Goal: Information Seeking & Learning: Learn about a topic

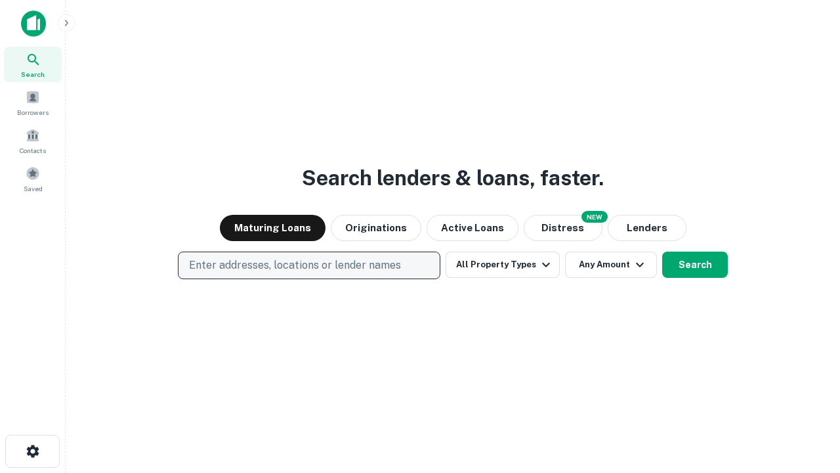
click at [309, 265] on p "Enter addresses, locations or lender names" at bounding box center [295, 265] width 212 height 16
type input "**********"
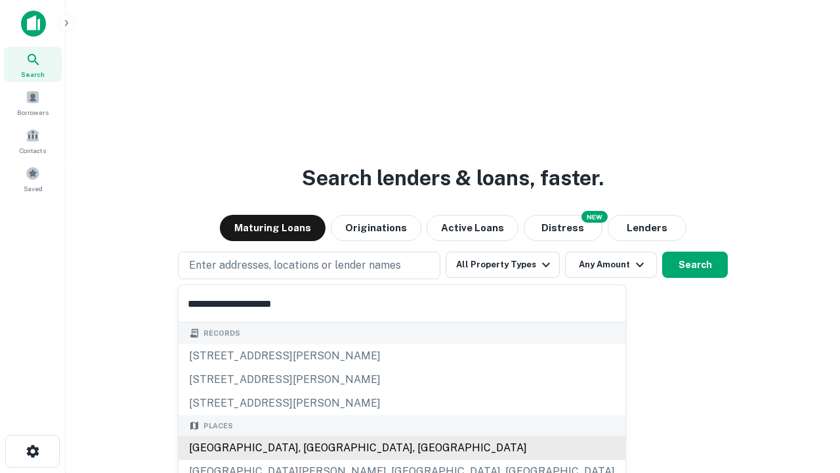
click at [314, 448] on div "Santa Monica, CA, USA" at bounding box center [402, 448] width 447 height 24
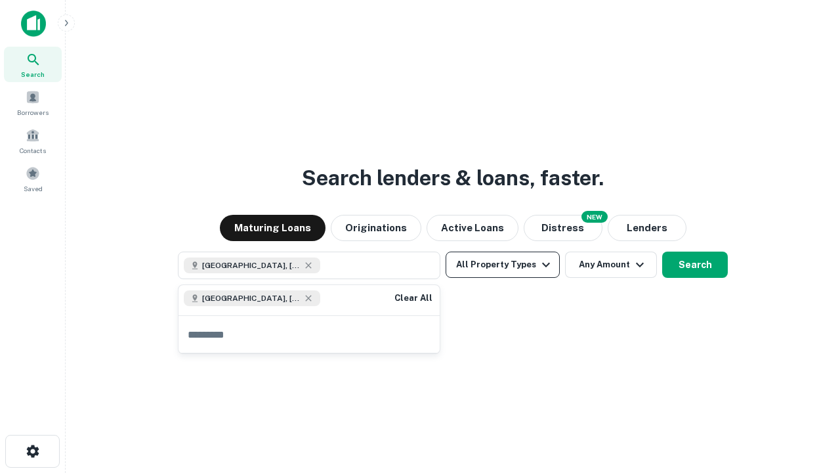
click at [503, 265] on button "All Property Types" at bounding box center [503, 264] width 114 height 26
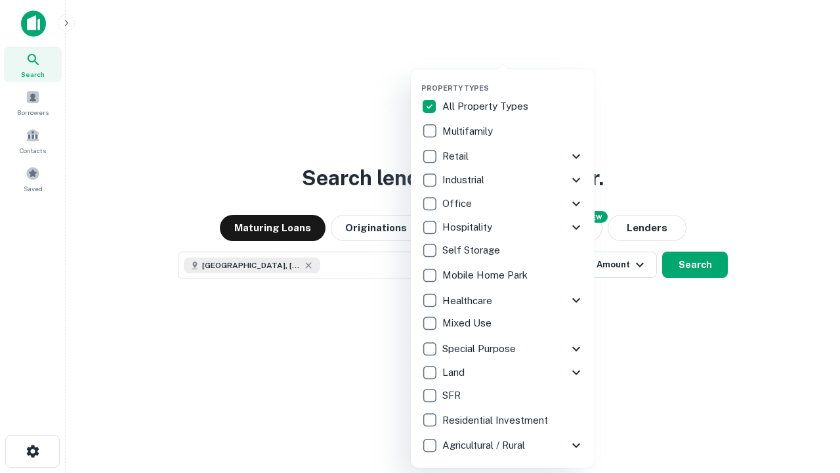
click at [513, 79] on button "button" at bounding box center [514, 79] width 184 height 1
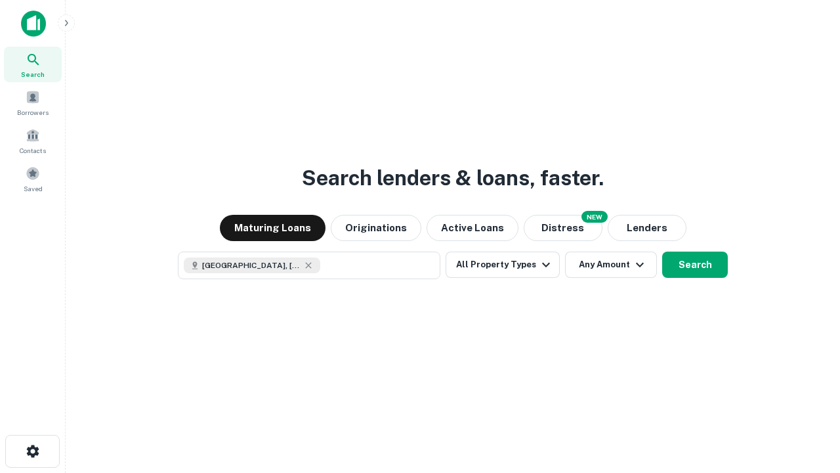
scroll to position [21, 0]
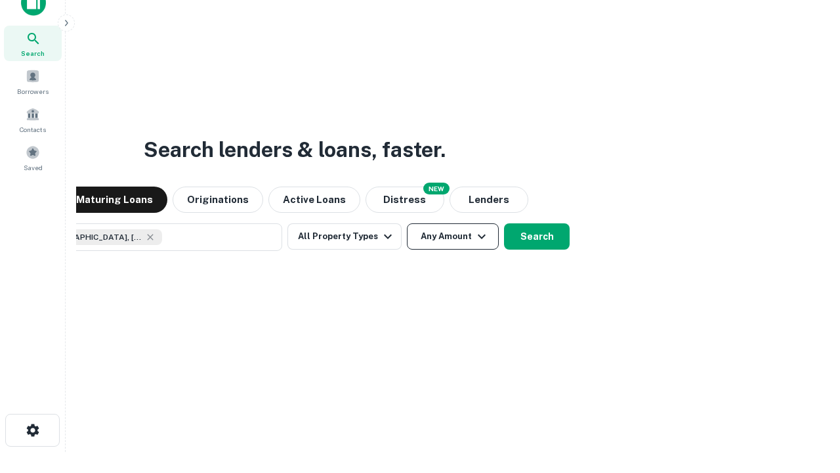
click at [407, 223] on button "Any Amount" at bounding box center [453, 236] width 92 height 26
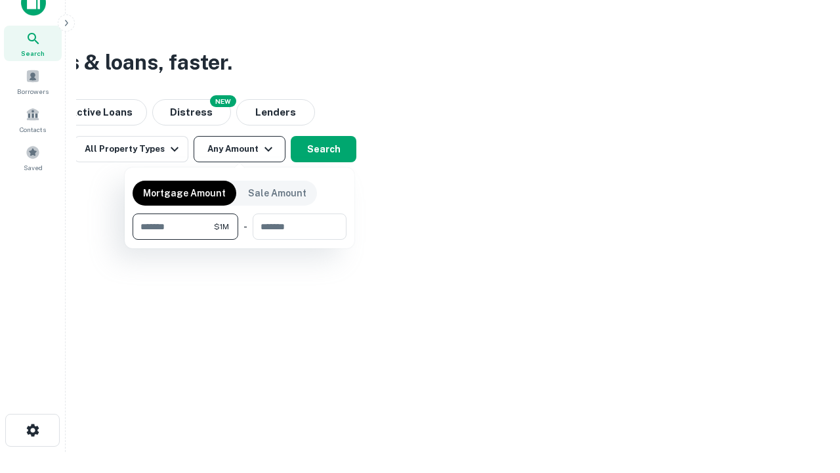
type input "*******"
click at [240, 240] on button "button" at bounding box center [240, 240] width 214 height 1
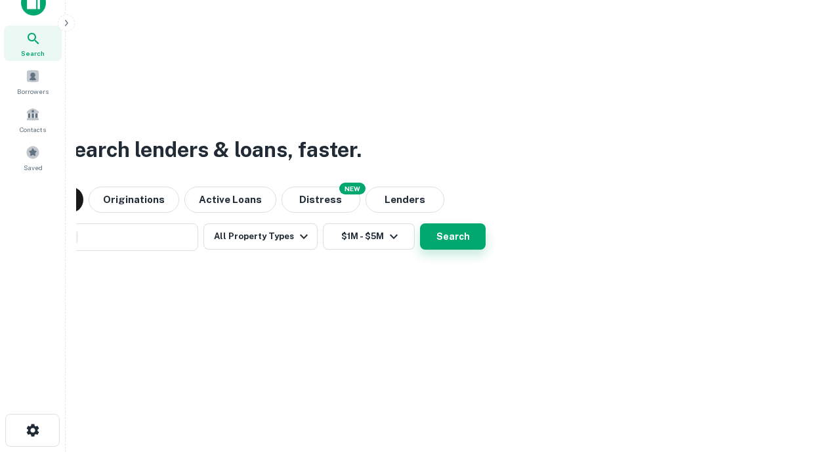
click at [420, 223] on button "Search" at bounding box center [453, 236] width 66 height 26
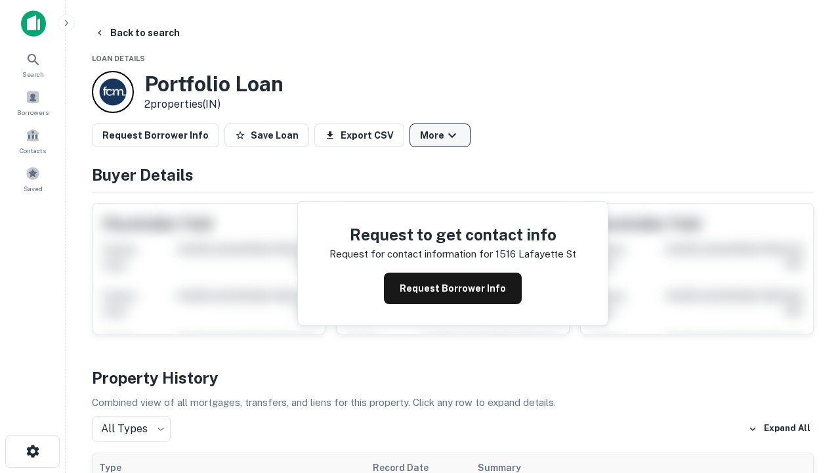
click at [440, 135] on button "More" at bounding box center [440, 135] width 61 height 24
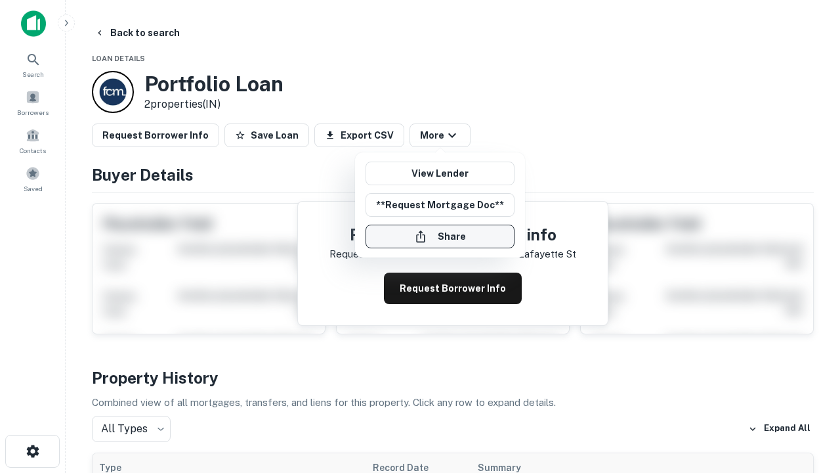
click at [440, 236] on button "Share" at bounding box center [440, 237] width 149 height 24
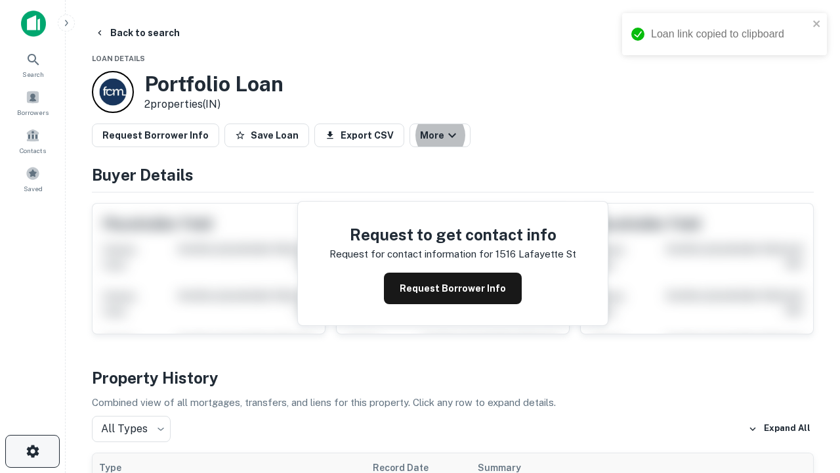
click at [32, 451] on icon "button" at bounding box center [33, 451] width 16 height 16
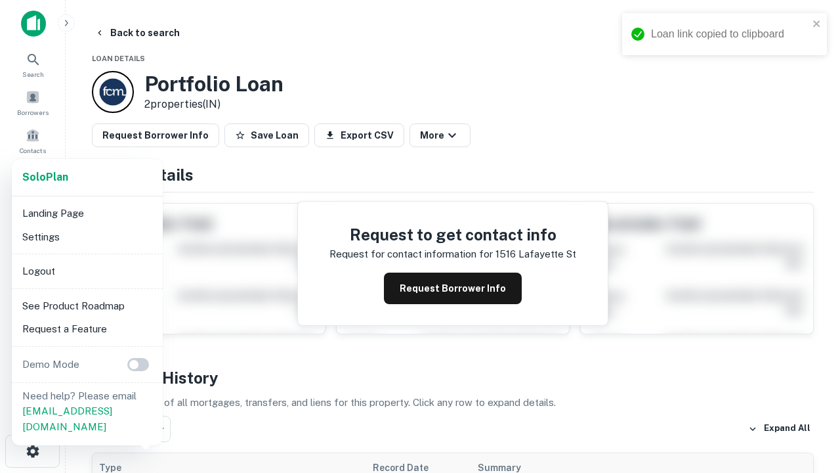
click at [87, 271] on li "Logout" at bounding box center [87, 271] width 141 height 24
